Goal: Information Seeking & Learning: Learn about a topic

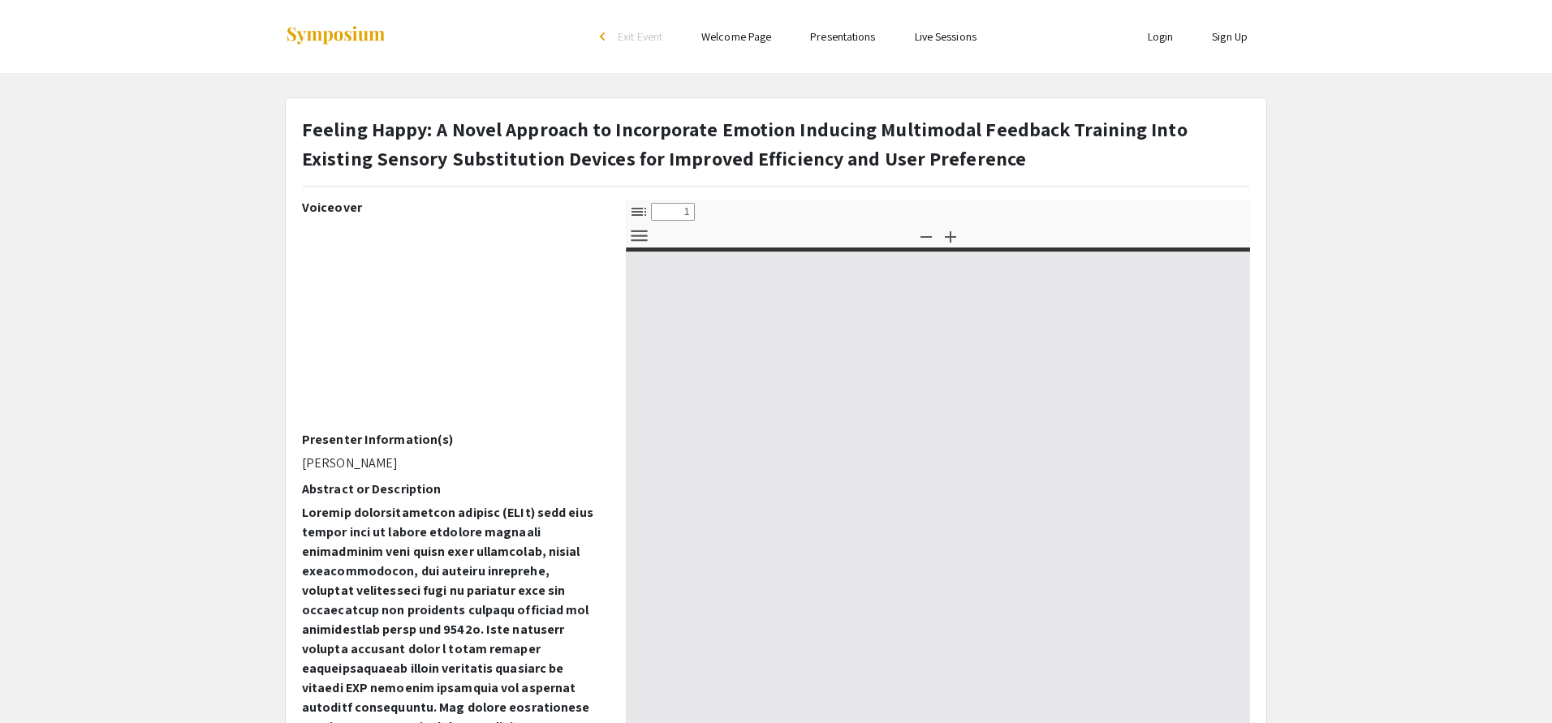
select select "custom"
type input "0"
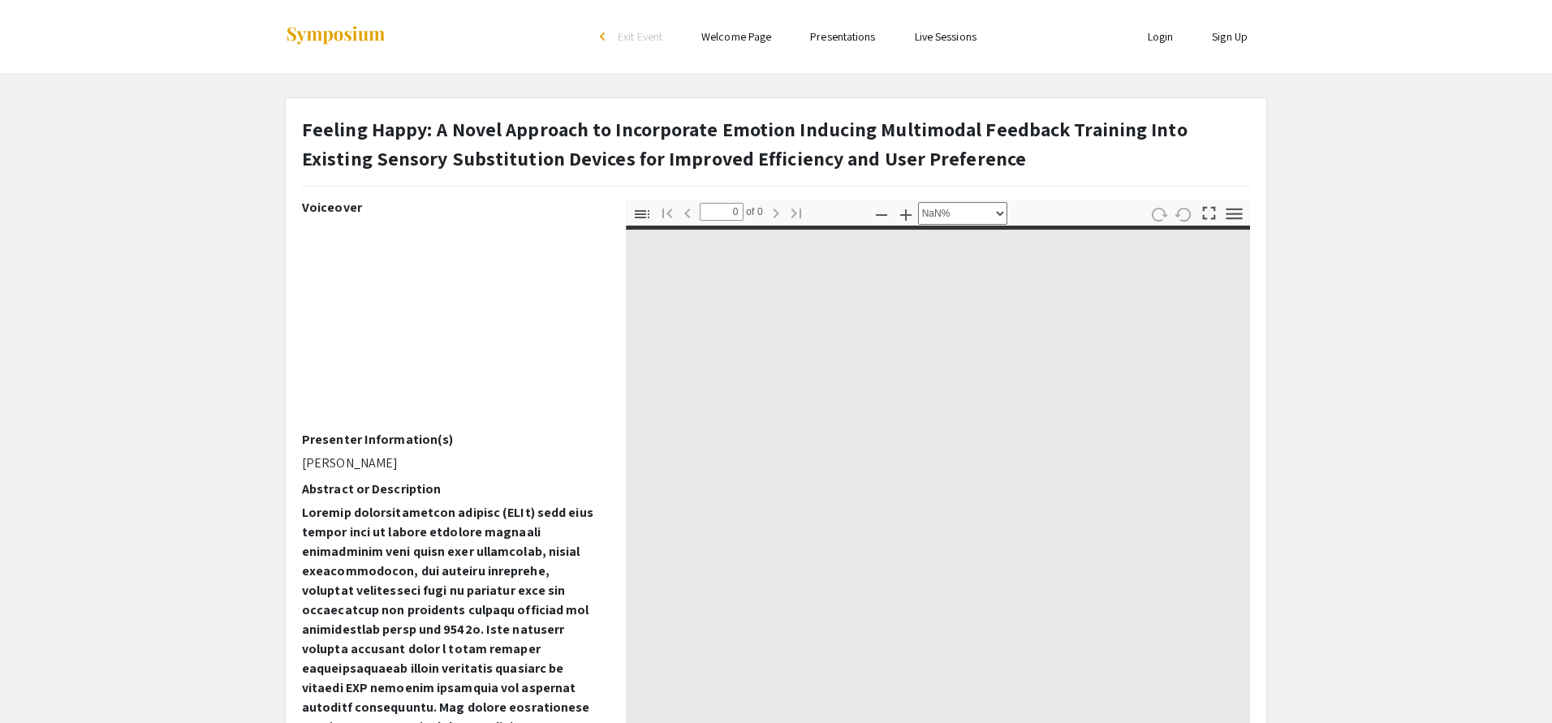
select select "auto"
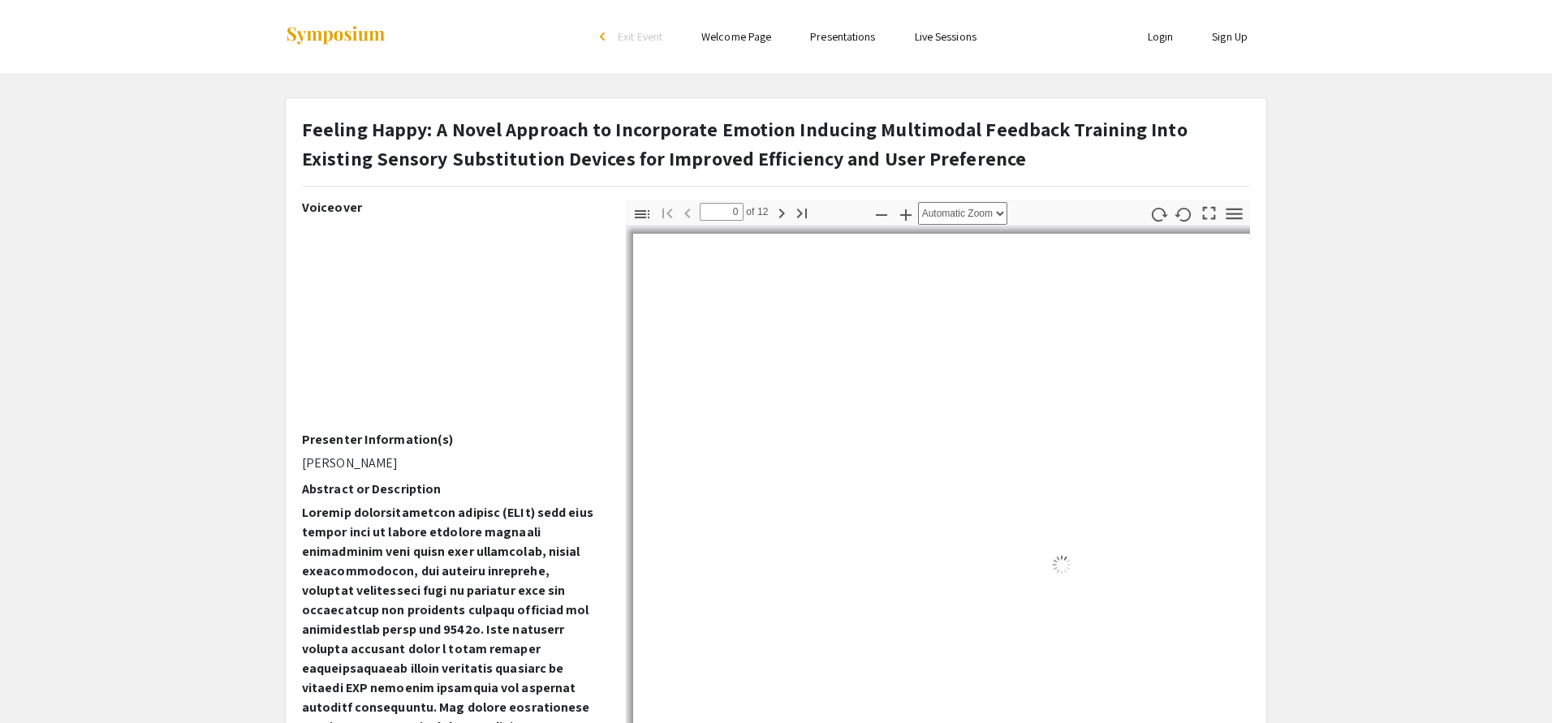
type input "1"
select select "auto"
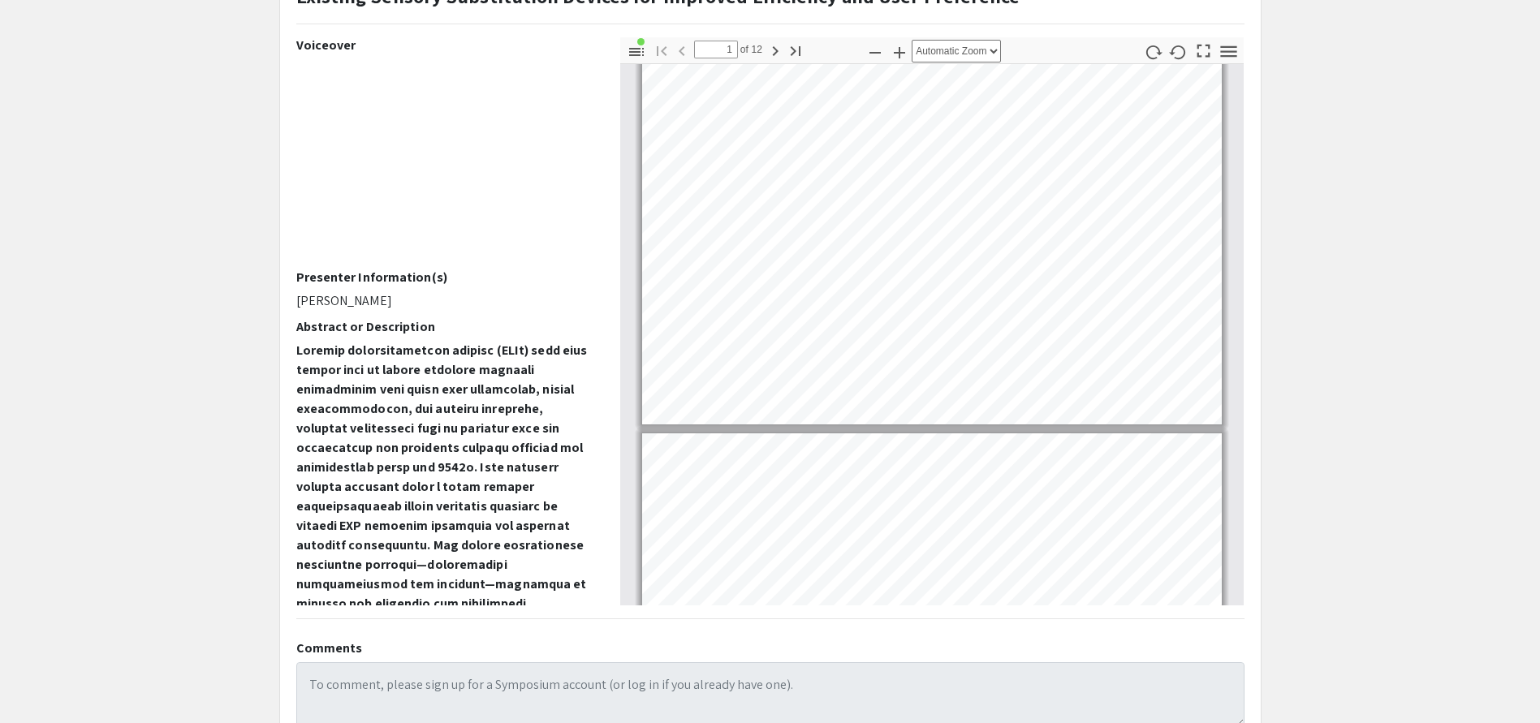
scroll to position [246, 0]
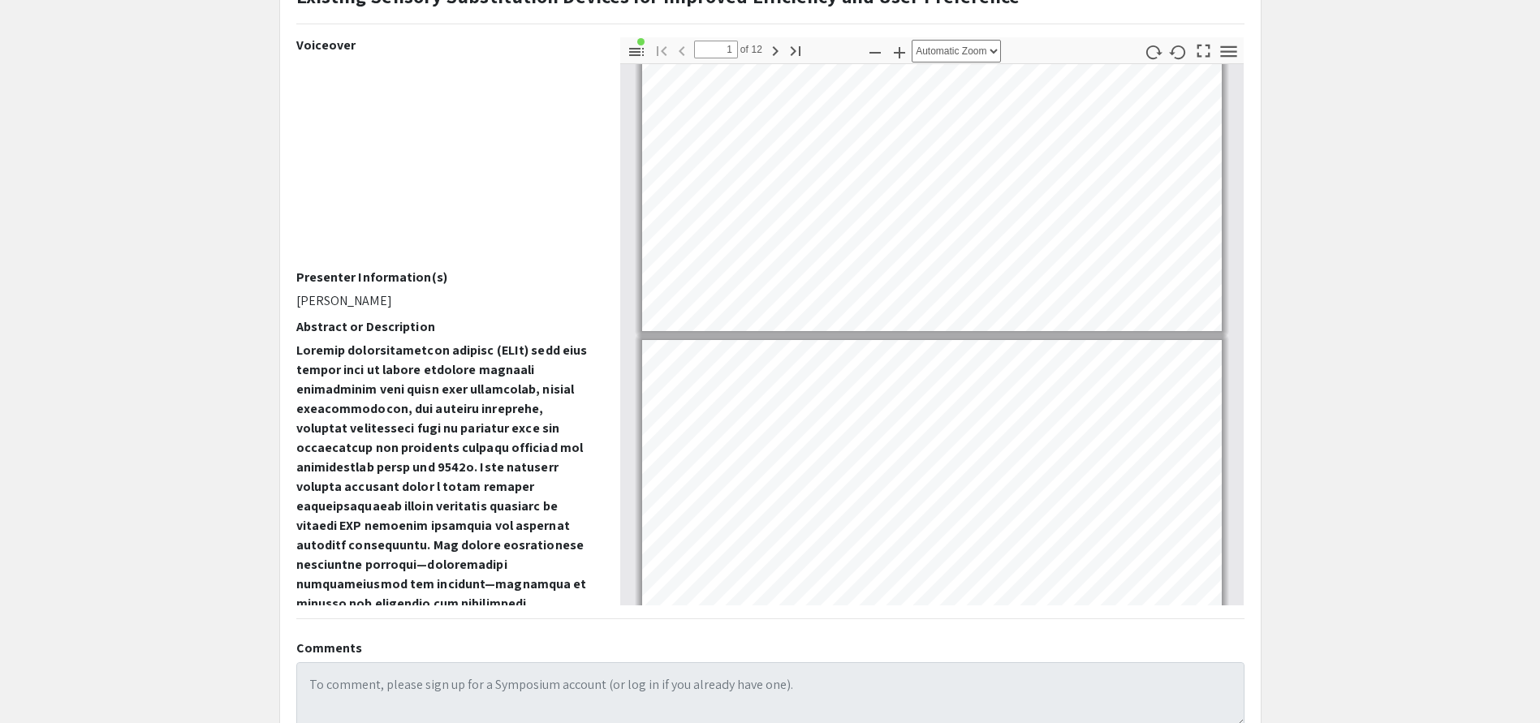
type input "2"
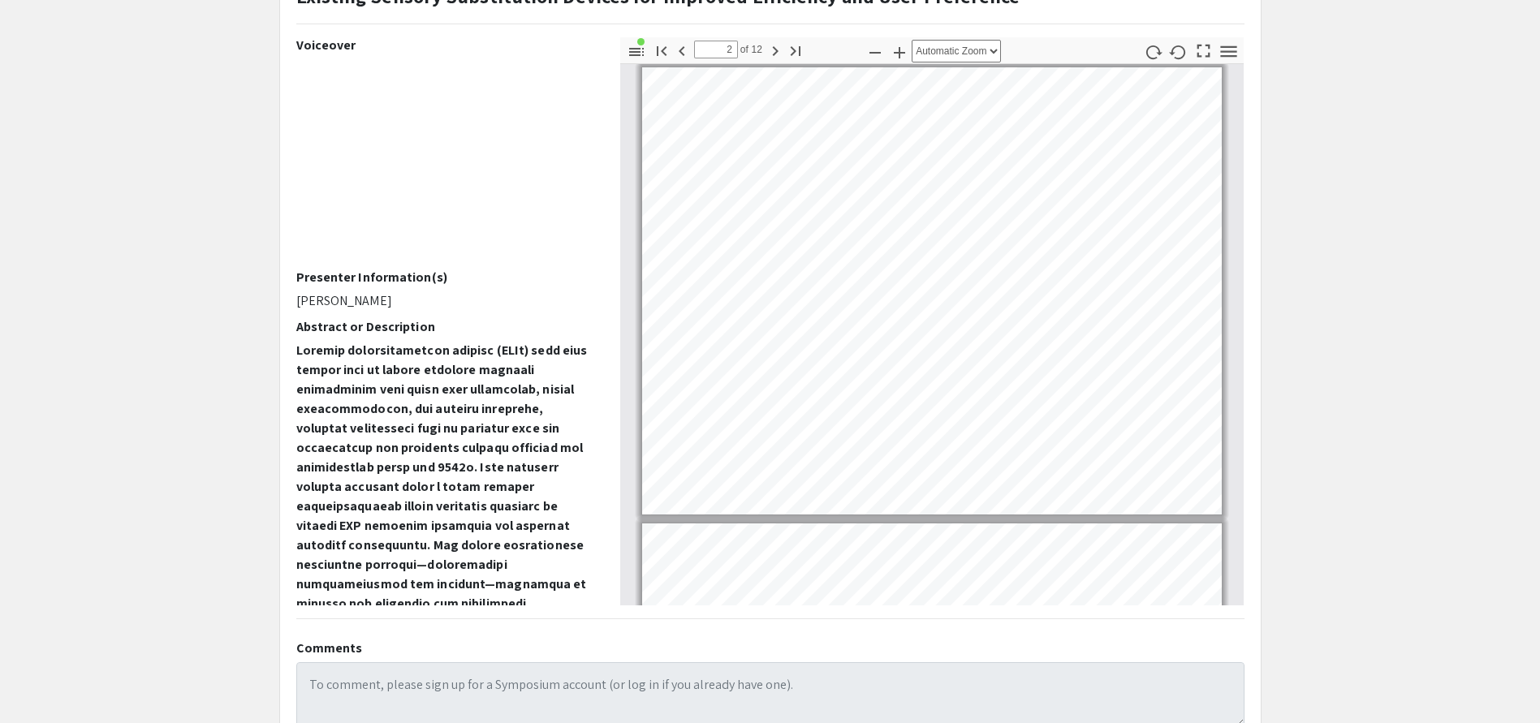
scroll to position [489, 0]
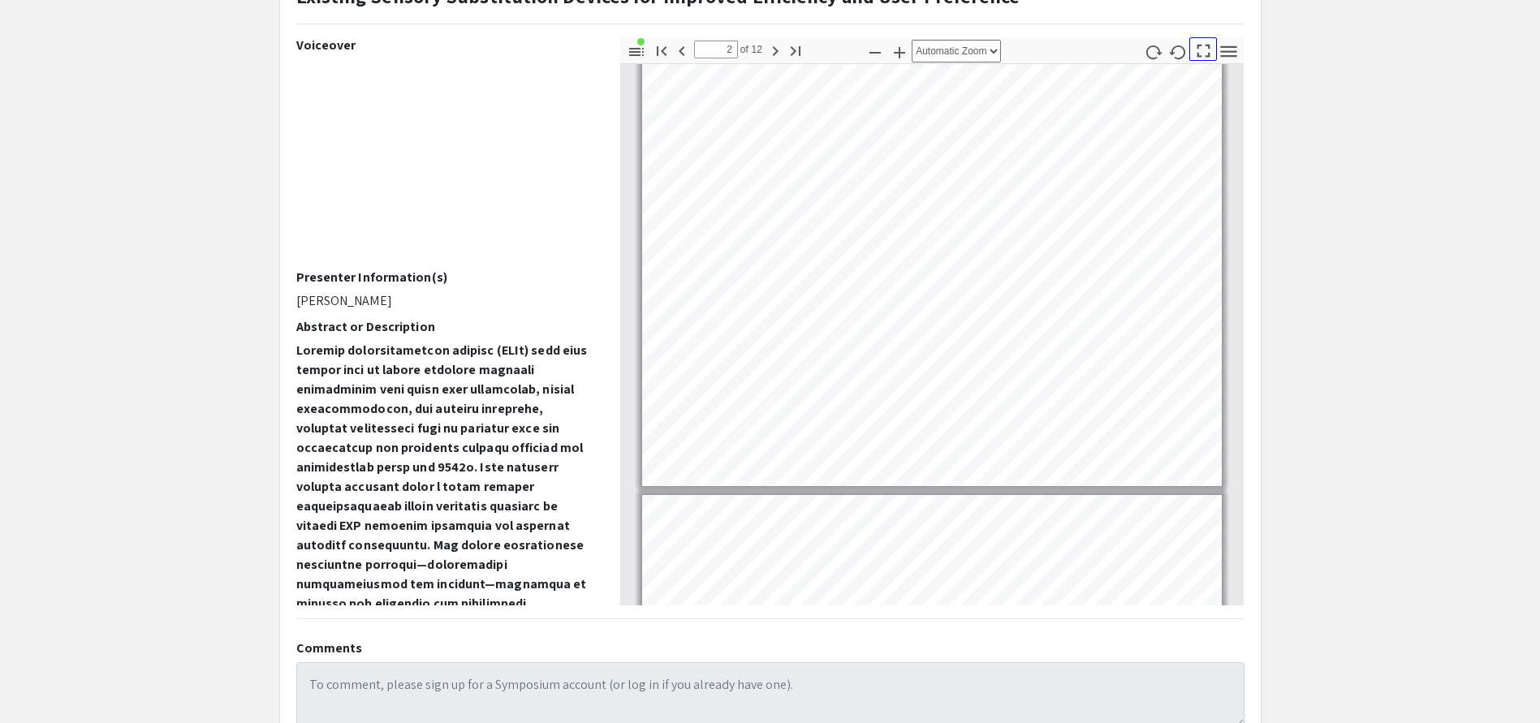
click at [1207, 54] on icon "button" at bounding box center [1203, 51] width 22 height 22
select select "page-fit"
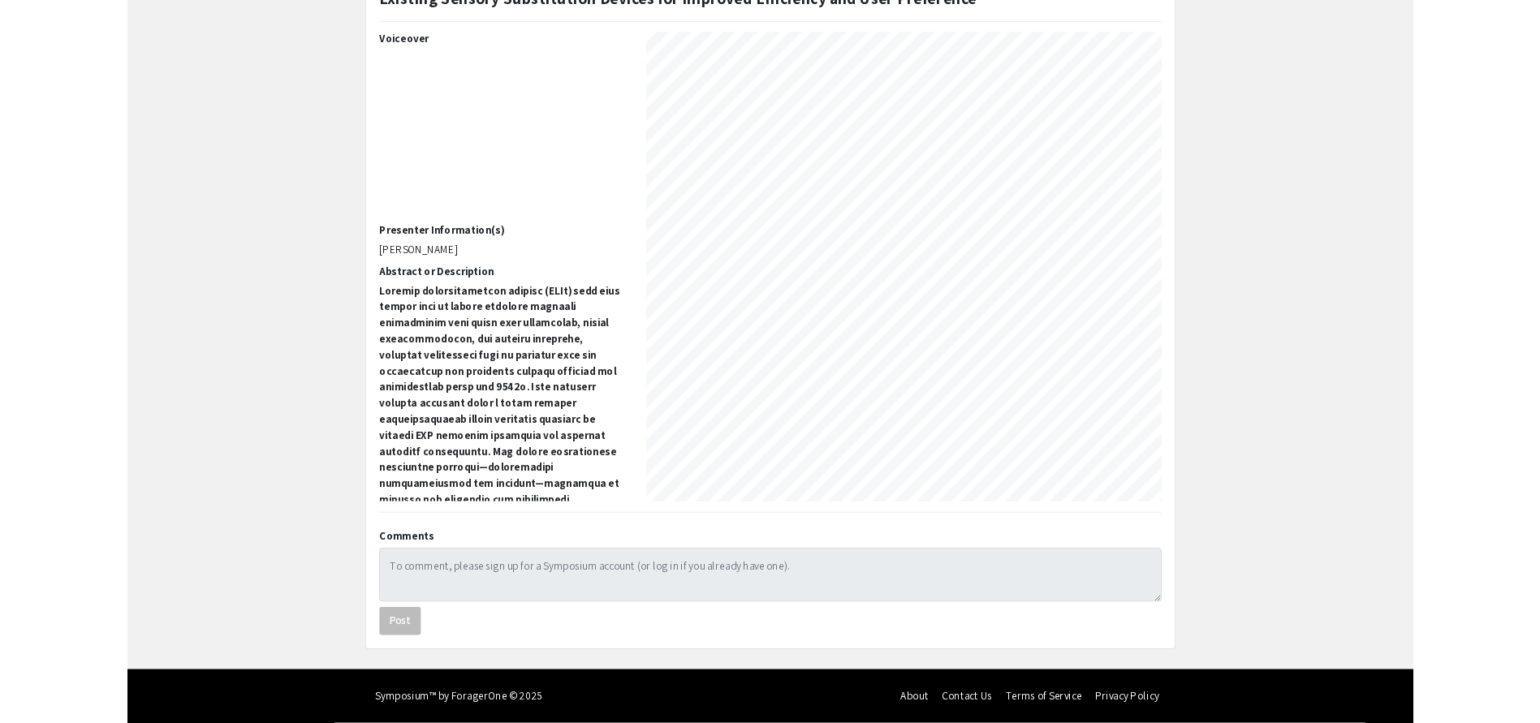
scroll to position [876, 0]
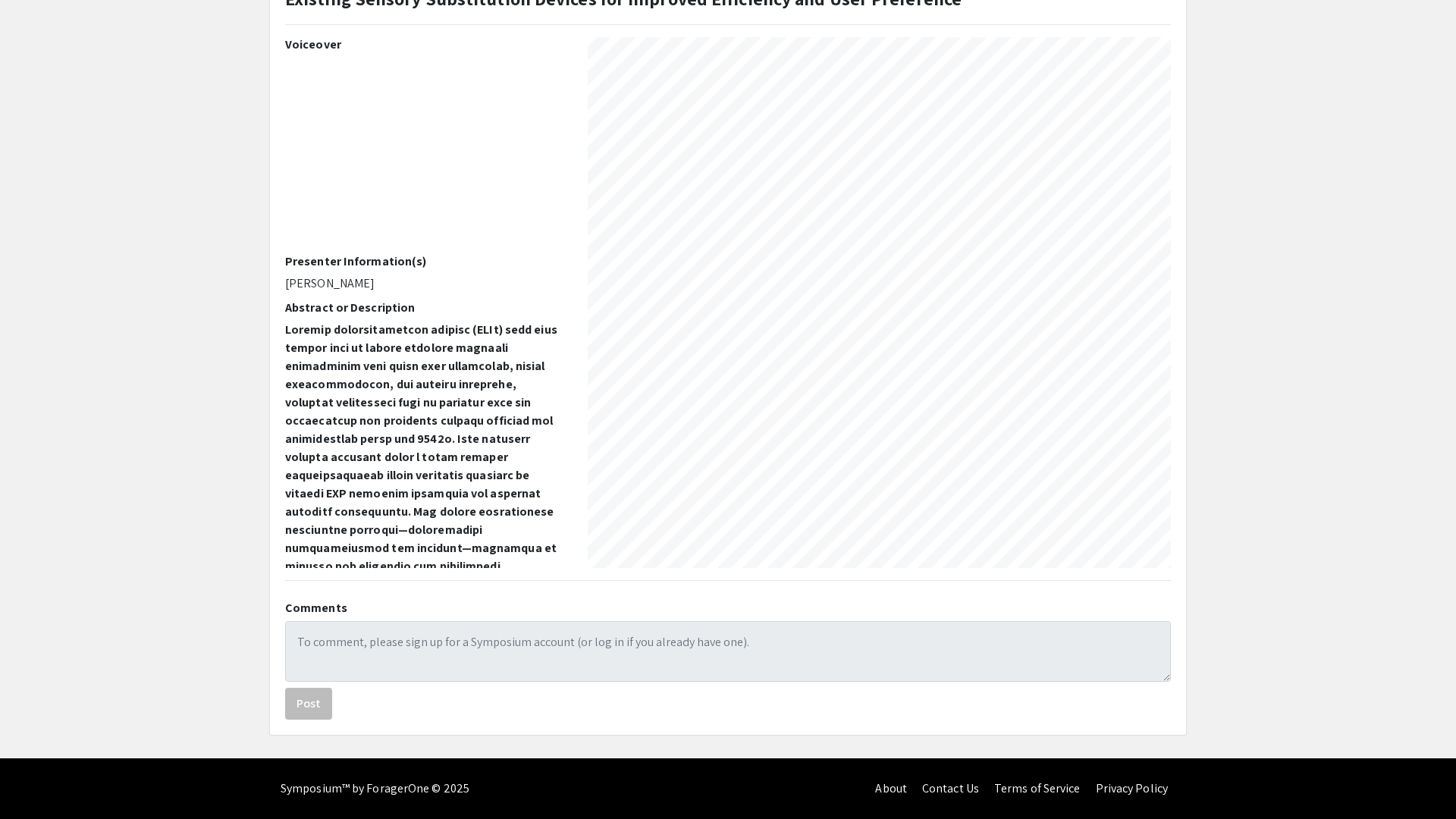
type input "12"
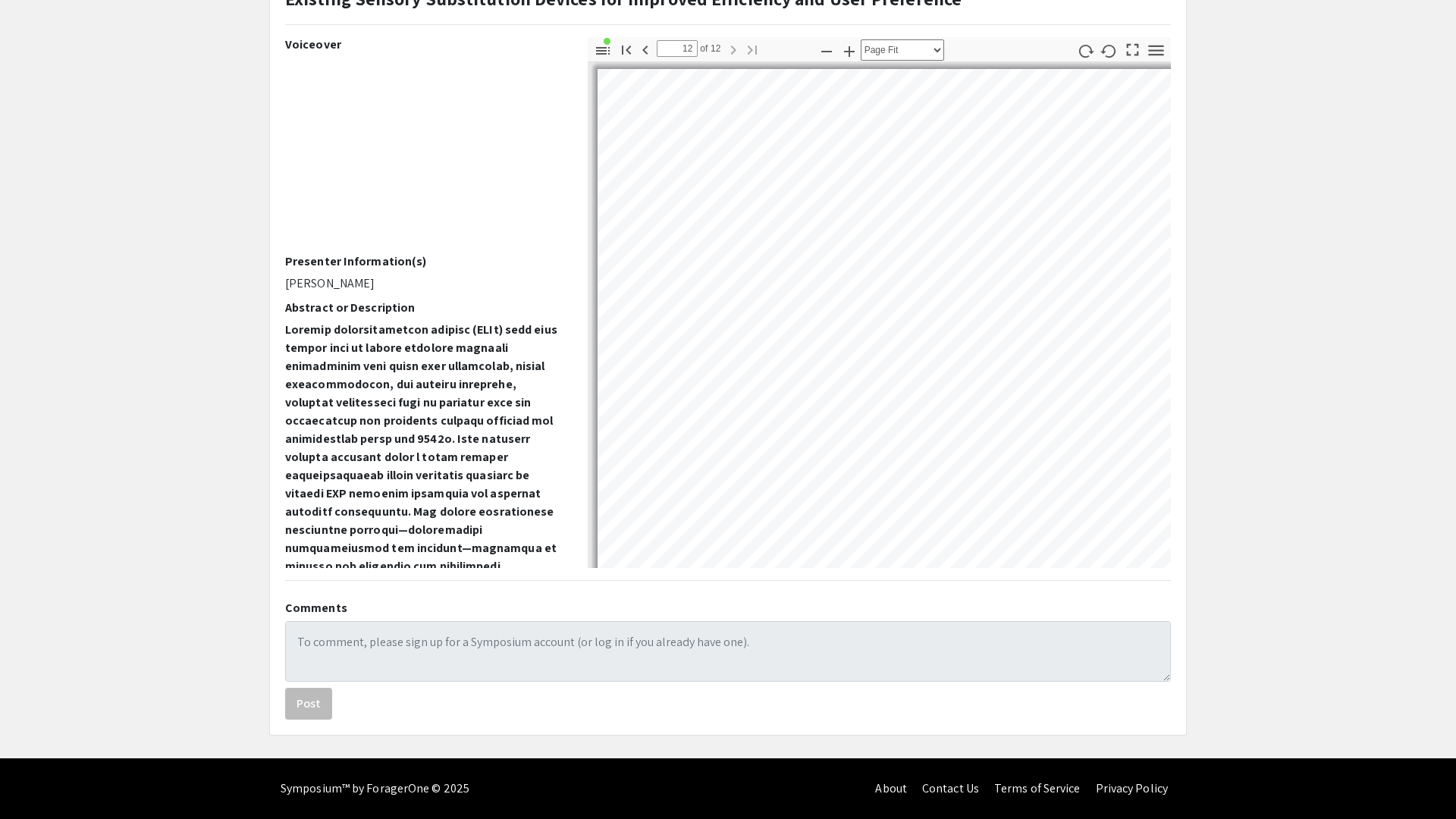
select select "auto"
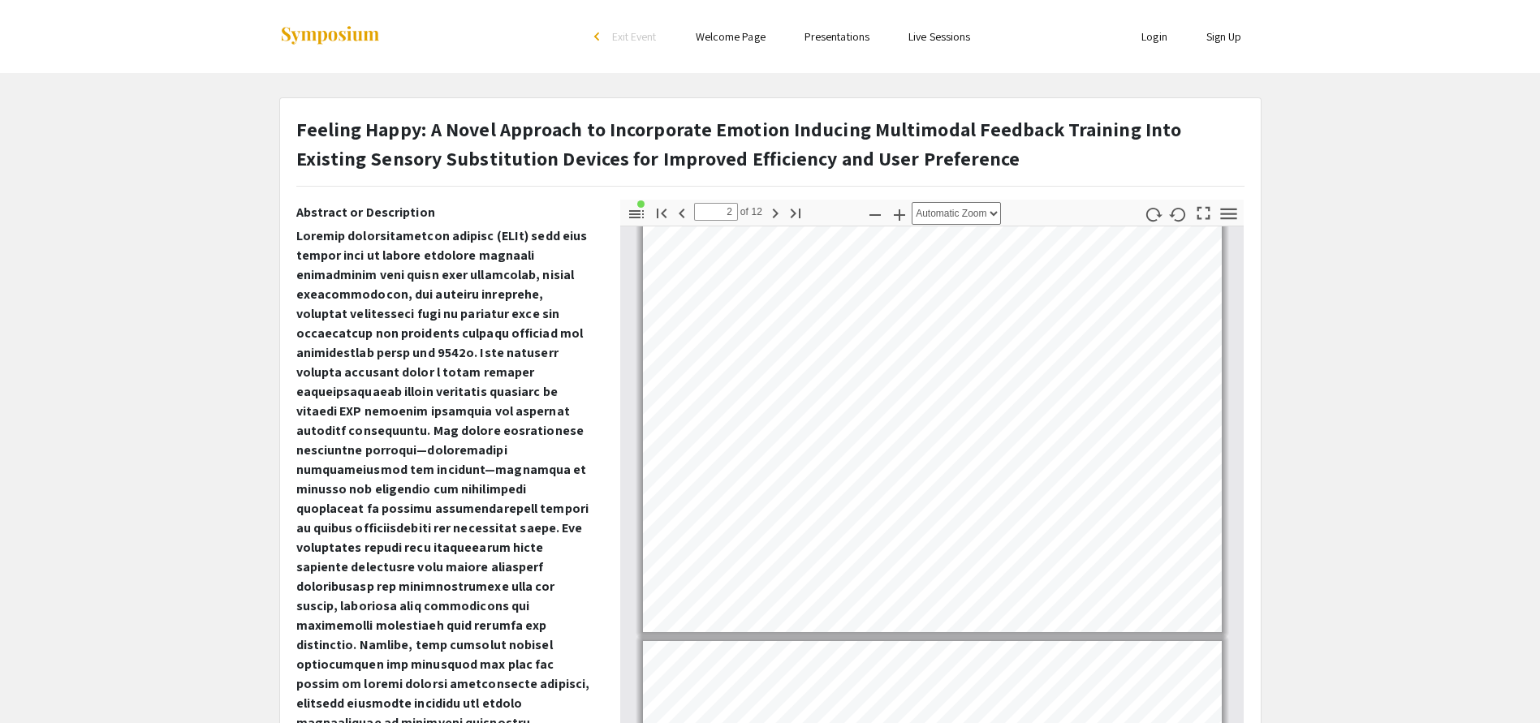
scroll to position [432, 0]
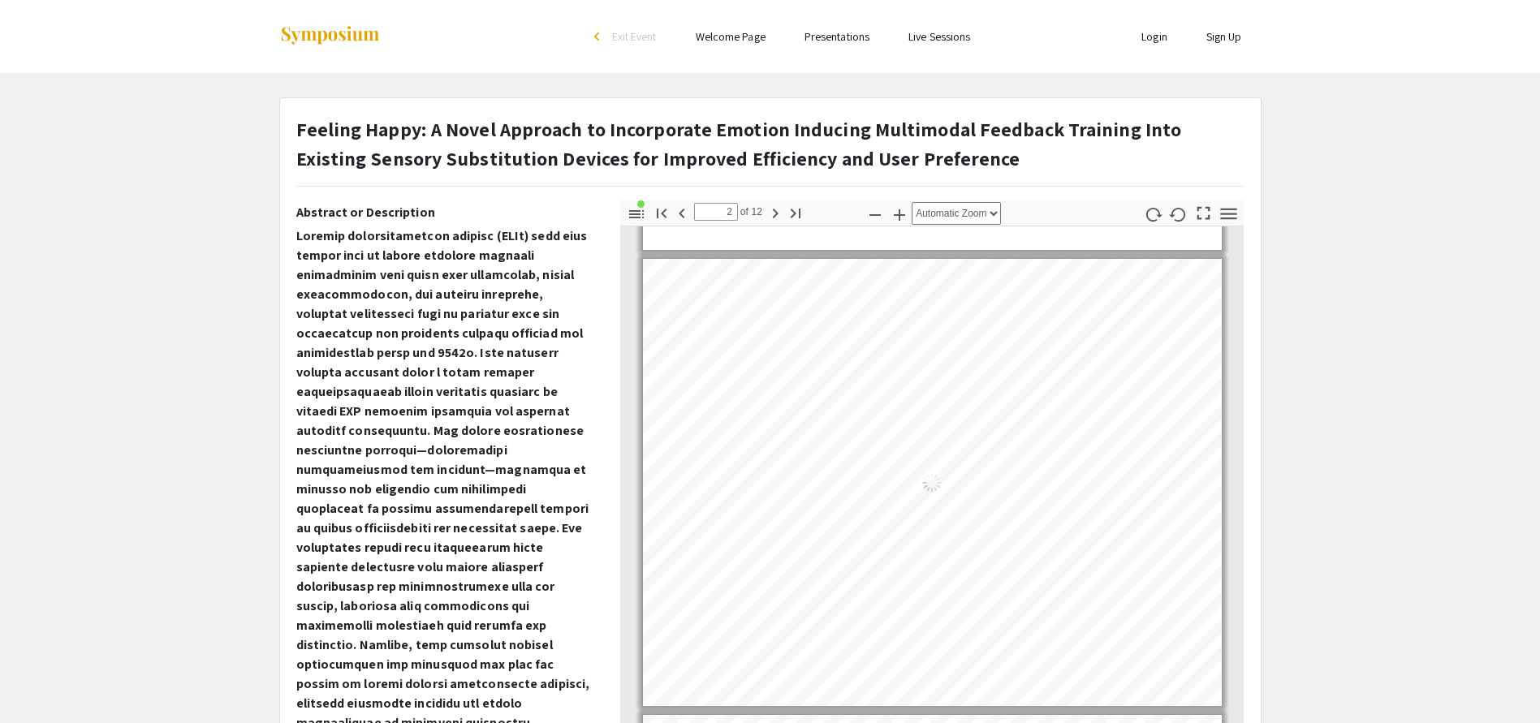
type input "1"
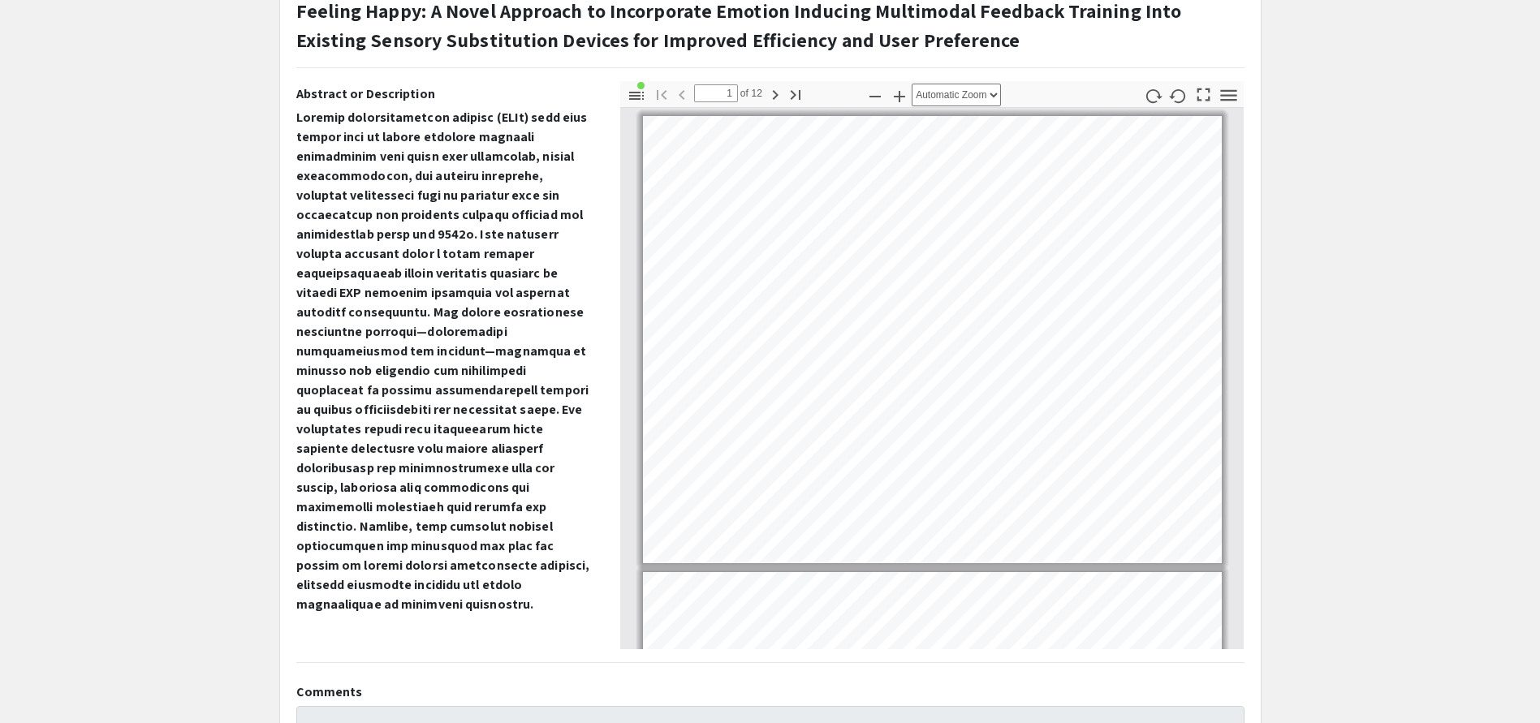
scroll to position [0, 0]
